Goal: Share content: Share content

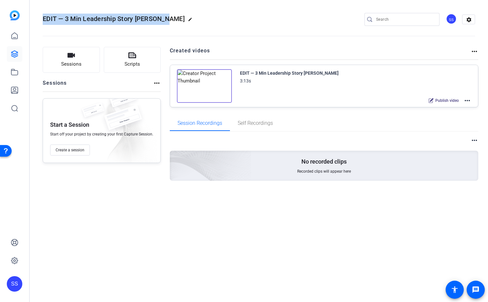
drag, startPoint x: 41, startPoint y: 20, endPoint x: 166, endPoint y: 20, distance: 125.0
click at [166, 20] on mat-toolbar "EDIT — 3 Min Leadership Story [PERSON_NAME] edit SS settings" at bounding box center [259, 19] width 458 height 39
copy span "EDIT — 3 Min Leadership Story Bob Rozek"
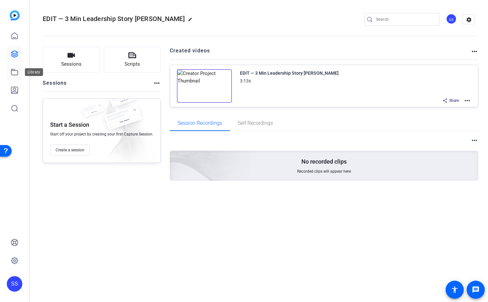
click at [16, 74] on icon at bounding box center [15, 72] width 8 height 8
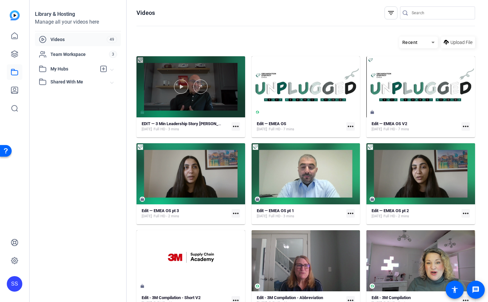
click at [169, 73] on div at bounding box center [190, 86] width 109 height 61
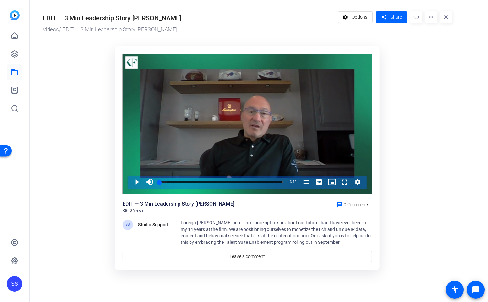
click at [474, 46] on or-hosting-video-details "EDIT — 3 Min Leadership Story Bob Rozek Videos / EDIT — 3 Min Leadership Story …" at bounding box center [257, 139] width 455 height 279
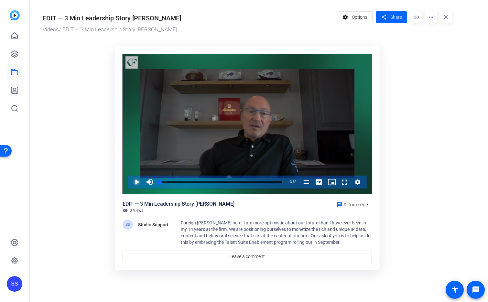
click at [130, 180] on span "Video Player" at bounding box center [130, 181] width 0 height 13
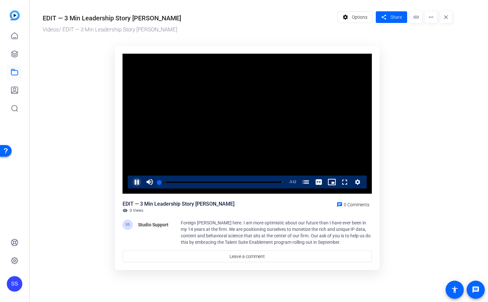
click at [130, 180] on span "Video Player" at bounding box center [130, 181] width 0 height 13
drag, startPoint x: 159, startPoint y: 181, endPoint x: 152, endPoint y: 182, distance: 6.1
click at [152, 182] on div "Play Unmute 0% Current Time 0:00 / Duration 3:12 Loaded : 20.69% 0:00 0:00 Korn…" at bounding box center [247, 181] width 239 height 13
click at [164, 183] on div "50%" at bounding box center [164, 181] width 16 height 13
click at [150, 181] on span "Video Player" at bounding box center [149, 181] width 13 height 13
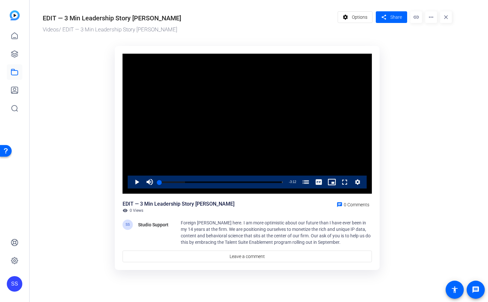
click at [99, 150] on ktd-grid "Video Player is loading. Play Video Play Mute 0% Current Time 0:00 / Duration 3…" at bounding box center [247, 158] width 409 height 233
click at [130, 181] on span "Video Player" at bounding box center [130, 181] width 0 height 13
click at [396, 20] on span "Share" at bounding box center [396, 17] width 12 height 7
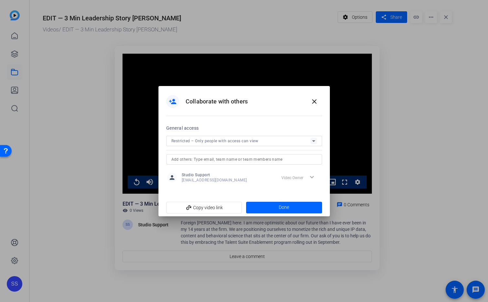
click at [244, 155] on input "text" at bounding box center [243, 159] width 145 height 8
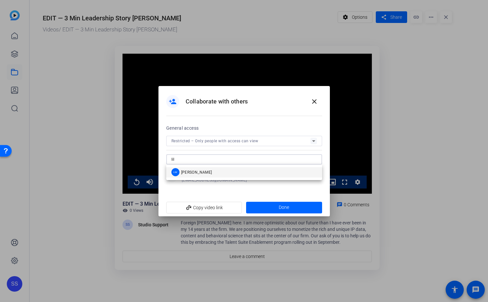
type input "lil"
click at [270, 174] on mat-option "LW Lilliana Winkworth" at bounding box center [244, 172] width 156 height 10
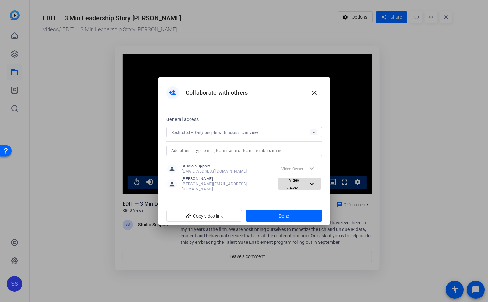
click at [311, 186] on mat-icon "expand_more" at bounding box center [312, 184] width 8 height 8
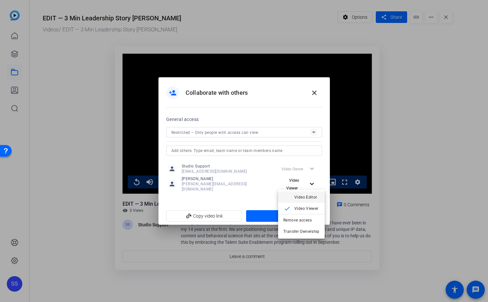
click at [311, 197] on span "Video Editor" at bounding box center [305, 197] width 23 height 5
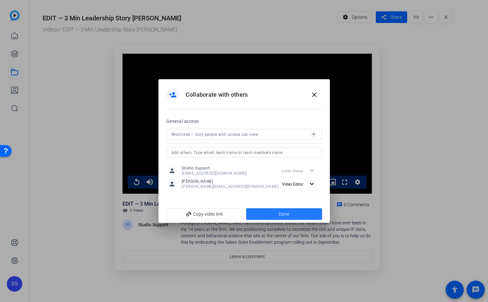
click at [310, 215] on span at bounding box center [284, 214] width 76 height 16
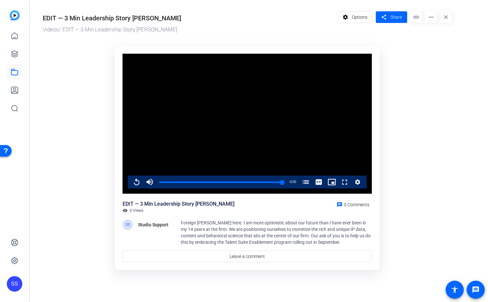
click at [11, 282] on div "SS" at bounding box center [15, 284] width 16 height 16
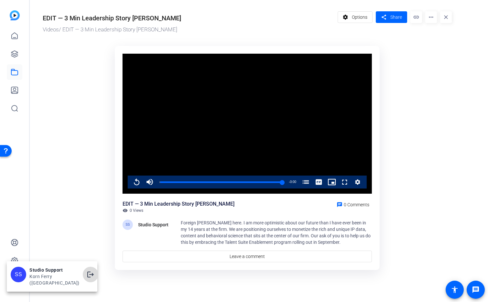
click at [87, 278] on mat-icon "logout" at bounding box center [91, 274] width 8 height 8
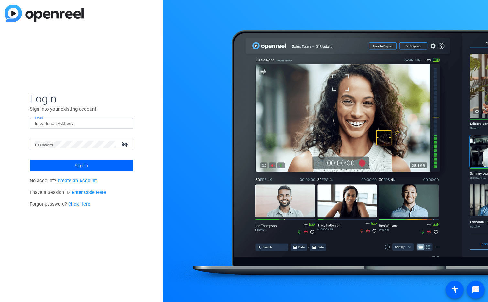
click at [108, 125] on input "Email" at bounding box center [81, 124] width 93 height 8
click at [123, 121] on img at bounding box center [122, 124] width 5 height 8
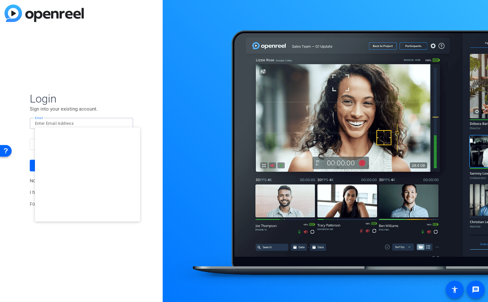
type input "[EMAIL_ADDRESS][DOMAIN_NAME]"
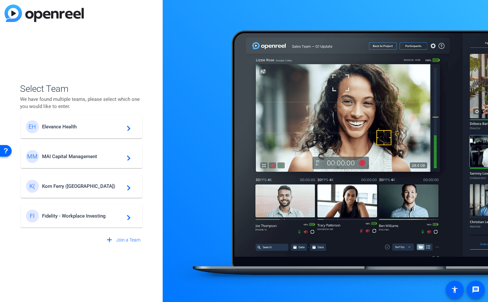
scroll to position [67, 0]
click at [71, 187] on span "Korn Ferry (US)" at bounding box center [82, 186] width 81 height 6
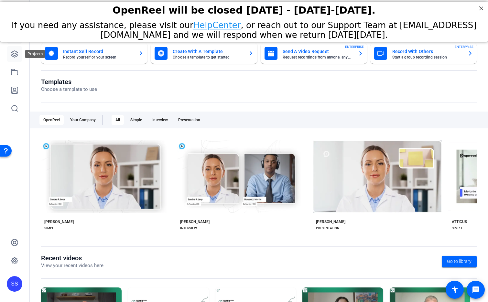
click at [13, 54] on icon at bounding box center [15, 54] width 8 height 8
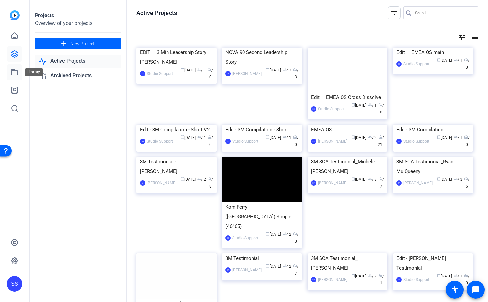
click at [14, 78] on link at bounding box center [15, 72] width 16 height 16
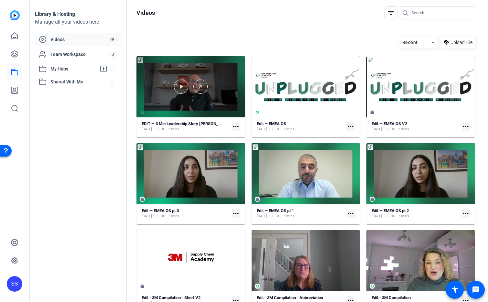
click at [156, 76] on div at bounding box center [190, 86] width 109 height 61
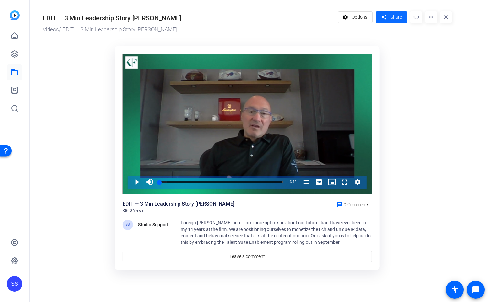
click at [396, 19] on span "Share" at bounding box center [396, 17] width 12 height 7
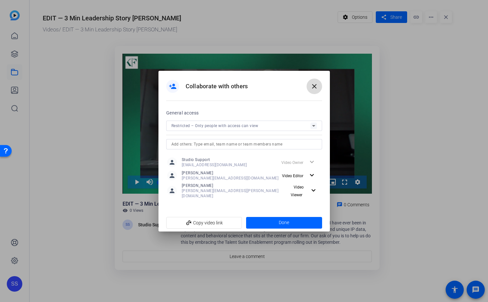
click at [317, 85] on mat-icon "close" at bounding box center [314, 86] width 8 height 8
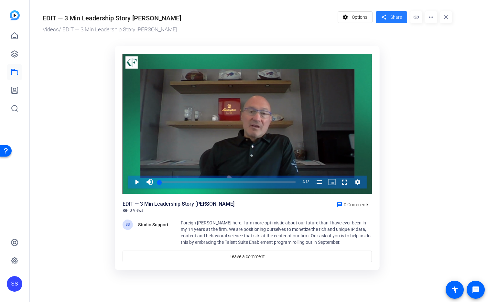
click at [394, 16] on span "Share" at bounding box center [396, 17] width 12 height 7
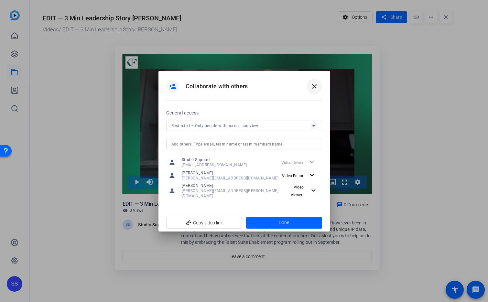
click at [315, 88] on mat-icon "close" at bounding box center [314, 86] width 8 height 8
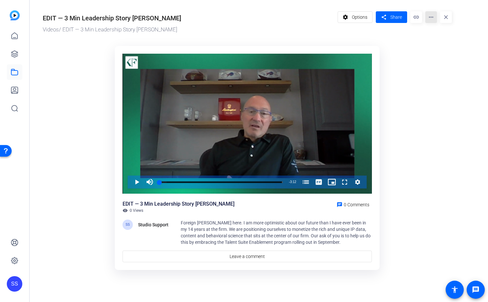
click at [428, 16] on mat-icon "more_horiz" at bounding box center [431, 17] width 12 height 12
click at [388, 17] on span at bounding box center [390, 17] width 31 height 16
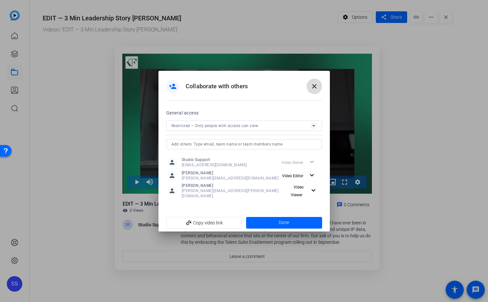
click at [316, 87] on mat-icon "close" at bounding box center [314, 86] width 8 height 8
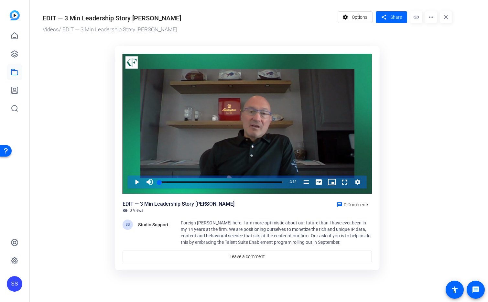
click at [15, 284] on div "SS" at bounding box center [15, 284] width 16 height 16
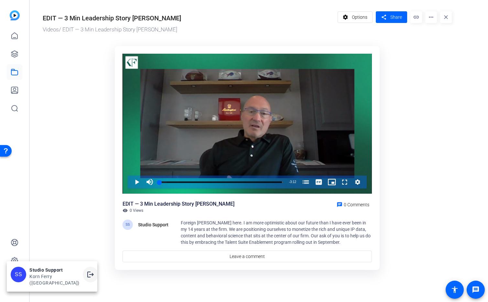
click at [87, 278] on mat-icon "logout" at bounding box center [91, 274] width 8 height 8
